Goal: Task Accomplishment & Management: Manage account settings

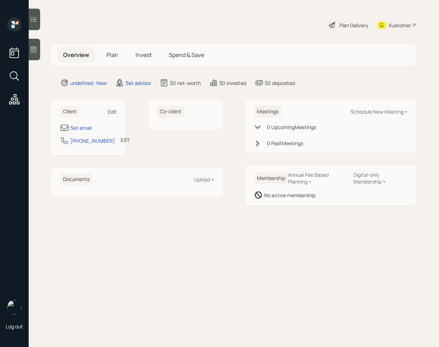
click at [115, 108] on div "Edit" at bounding box center [112, 111] width 9 height 7
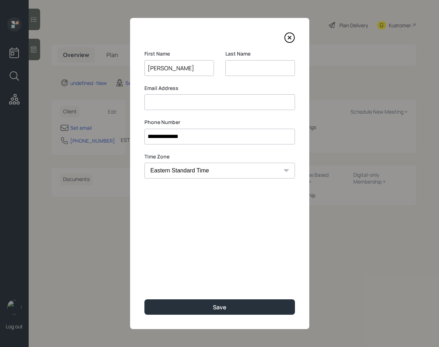
click at [175, 68] on input "[PERSON_NAME]" at bounding box center [179, 68] width 70 height 16
type input "[PERSON_NAME]"
click at [244, 67] on input at bounding box center [260, 68] width 70 height 16
paste input "[PERSON_NAME]"
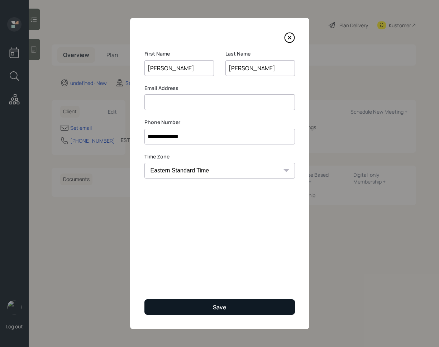
type input "[PERSON_NAME]"
click at [215, 304] on div "Save" at bounding box center [220, 307] width 14 height 8
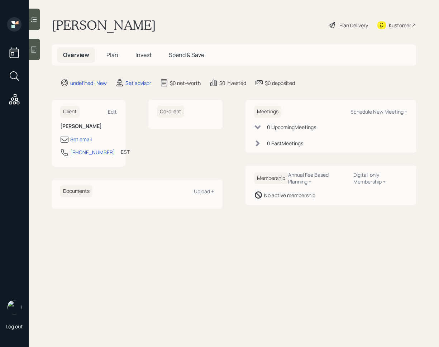
click at [111, 115] on div "Client Edit" at bounding box center [88, 112] width 57 height 12
click at [112, 112] on div "Edit" at bounding box center [112, 111] width 9 height 7
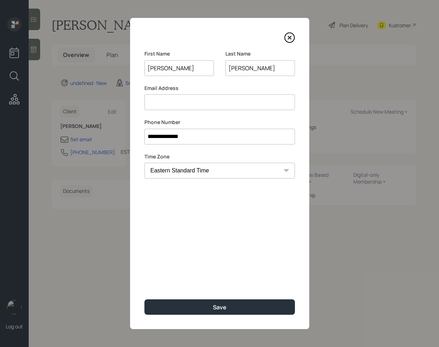
click at [179, 104] on input at bounding box center [219, 102] width 151 height 16
paste input "[PERSON_NAME] [EMAIL_ADDRESS][DOMAIN_NAME]"
drag, startPoint x: 182, startPoint y: 104, endPoint x: 124, endPoint y: 105, distance: 58.4
click at [124, 105] on div "**********" at bounding box center [219, 173] width 439 height 347
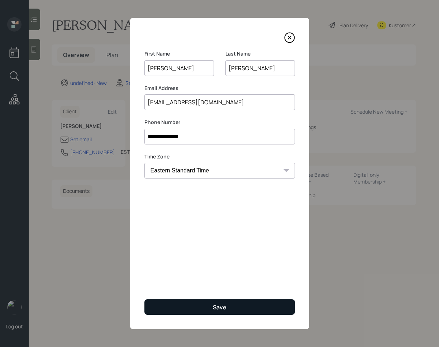
type input "[EMAIL_ADDRESS][DOMAIN_NAME]"
click at [236, 306] on button "Save" at bounding box center [219, 306] width 151 height 15
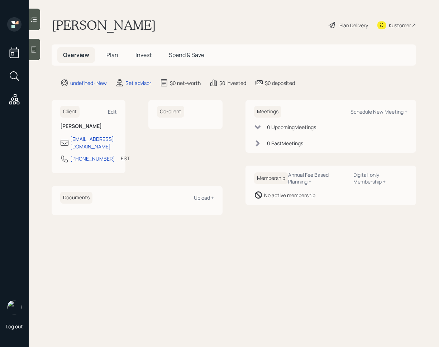
click at [192, 137] on div "Co-client" at bounding box center [185, 136] width 74 height 73
click at [366, 112] on div "Schedule New Meeting +" at bounding box center [379, 111] width 57 height 7
select select "round-[PERSON_NAME]"
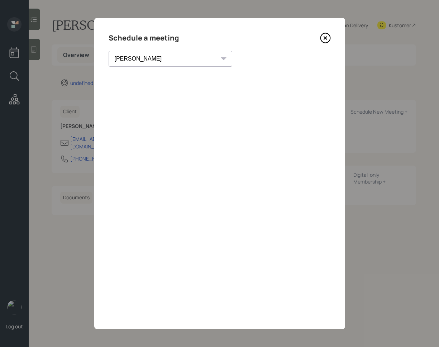
click at [328, 40] on icon at bounding box center [325, 38] width 11 height 11
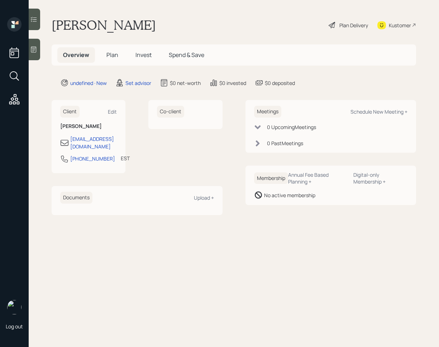
click at [39, 51] on div at bounding box center [34, 50] width 11 height 22
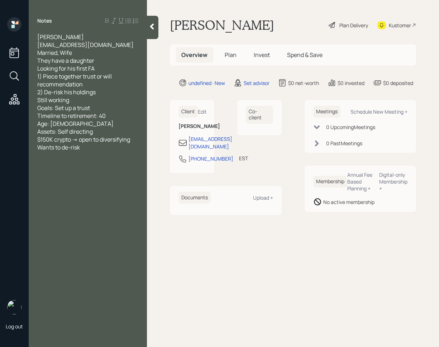
click at [149, 30] on icon at bounding box center [151, 26] width 7 height 7
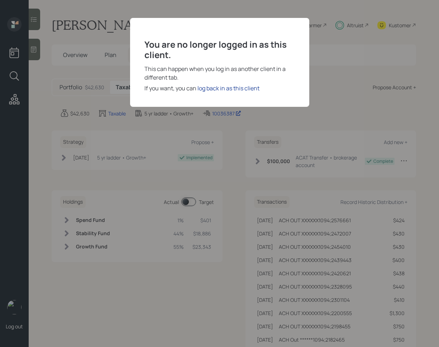
click at [213, 89] on div "log back in as this client" at bounding box center [228, 88] width 62 height 9
